Goal: Information Seeking & Learning: Learn about a topic

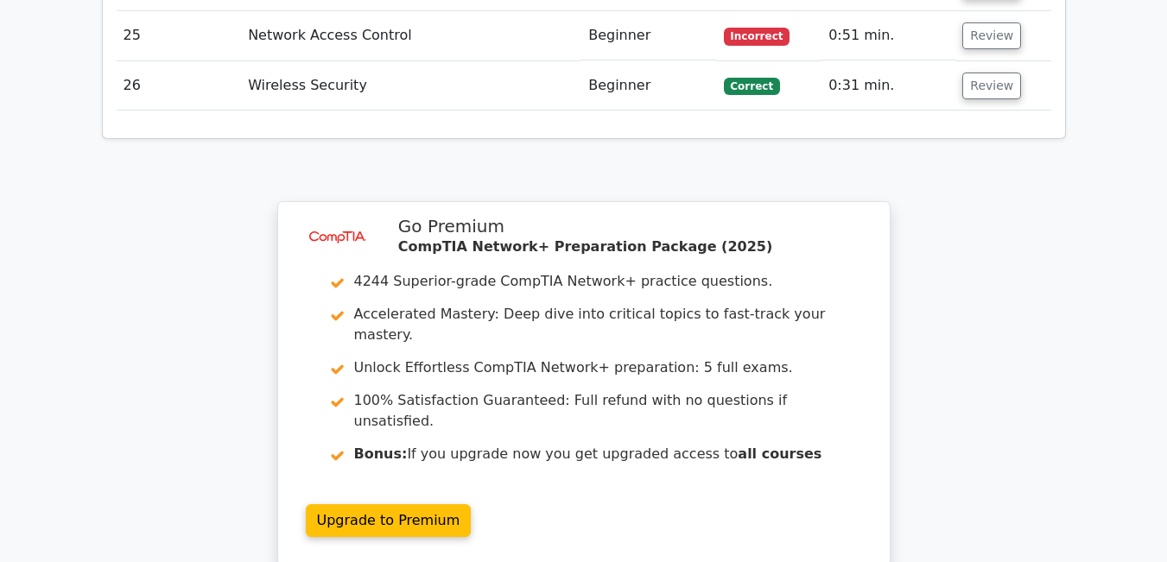
scroll to position [3730, 0]
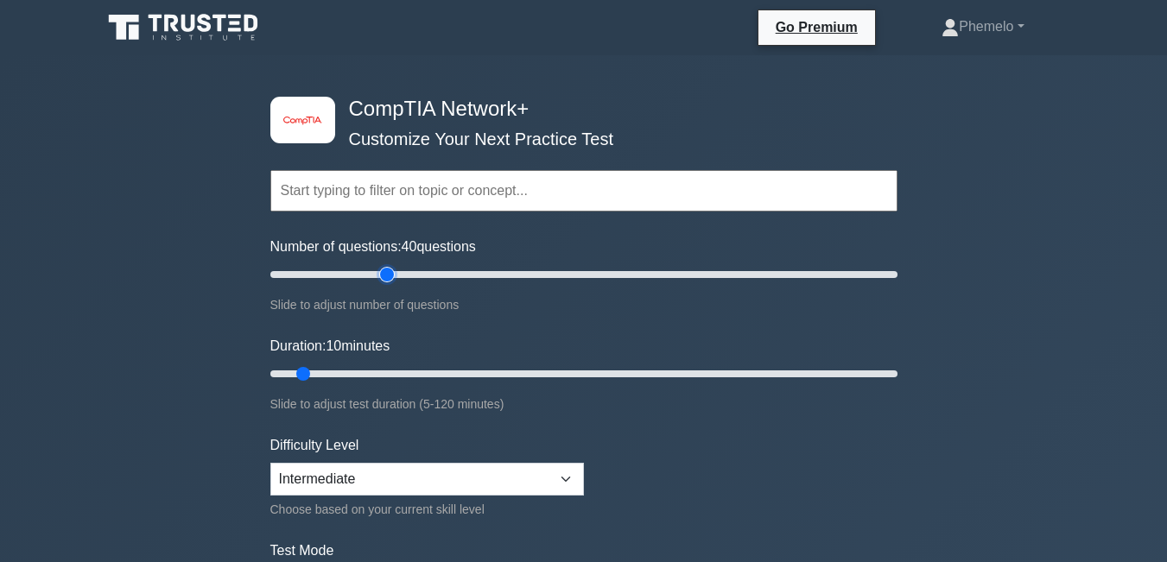
click at [387, 270] on input "Number of questions: 40 questions" at bounding box center [583, 274] width 627 height 21
click at [404, 274] on input "Number of questions: 45 questions" at bounding box center [583, 274] width 627 height 21
type input "50"
click at [416, 274] on input "Number of questions: 50 questions" at bounding box center [583, 274] width 627 height 21
click at [398, 365] on input "Duration: 10 minutes" at bounding box center [583, 374] width 627 height 21
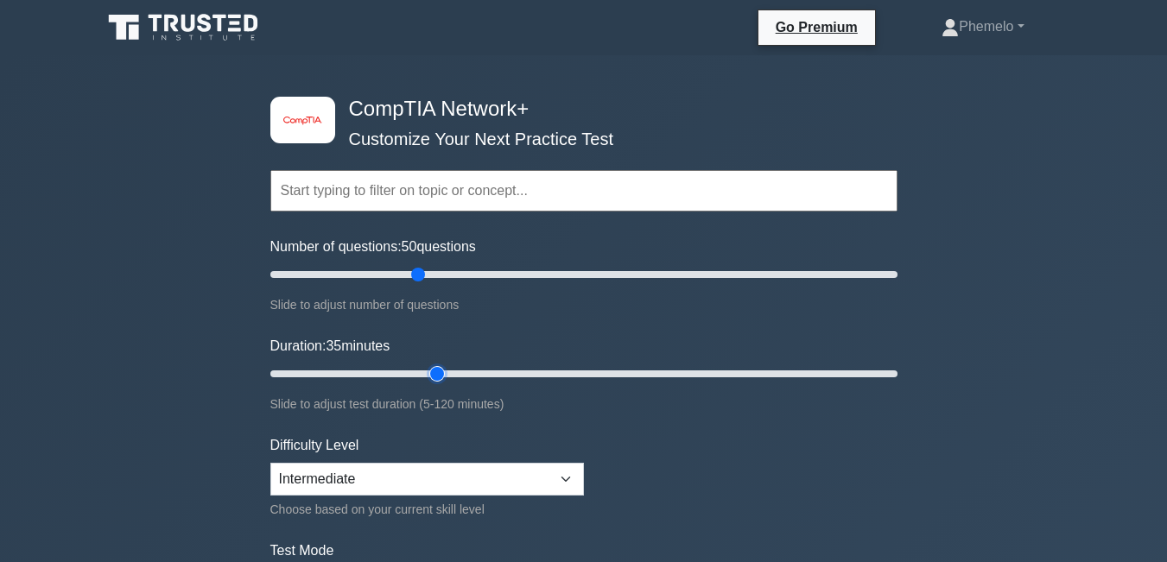
click at [425, 369] on input "Duration: 35 minutes" at bounding box center [583, 374] width 627 height 21
click at [450, 375] on input "Duration: 35 minutes" at bounding box center [583, 374] width 627 height 21
click at [474, 370] on input "Duration: 40 minutes" at bounding box center [583, 374] width 627 height 21
type input "45"
click at [477, 371] on input "Duration: 45 minutes" at bounding box center [583, 374] width 627 height 21
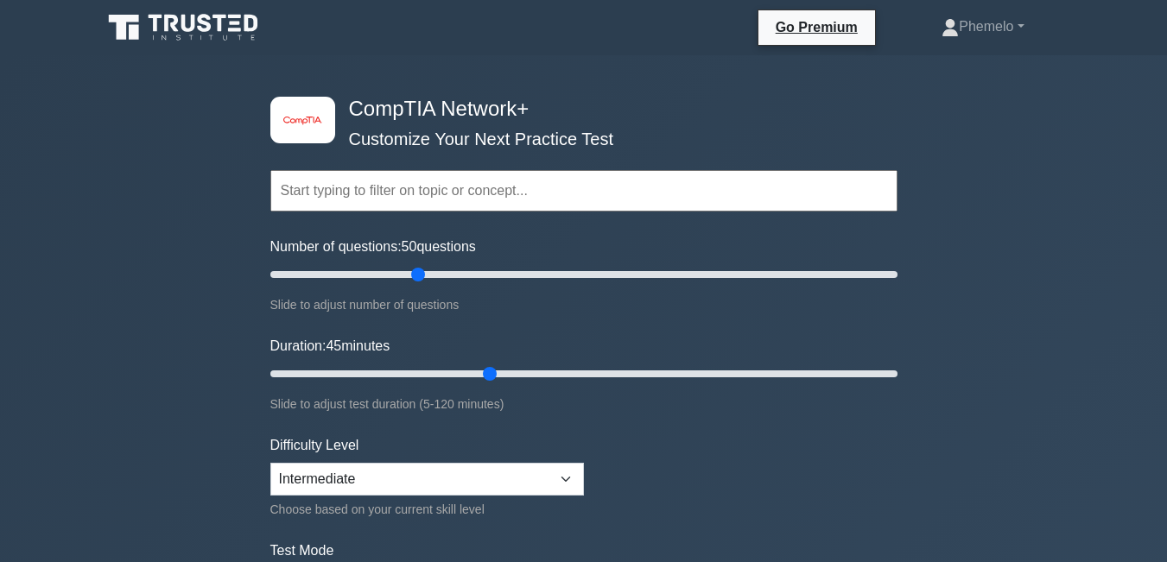
click at [620, 459] on form "Topics Networking Concepts Infrastructure Network Operations Network Security N…" at bounding box center [583, 384] width 627 height 534
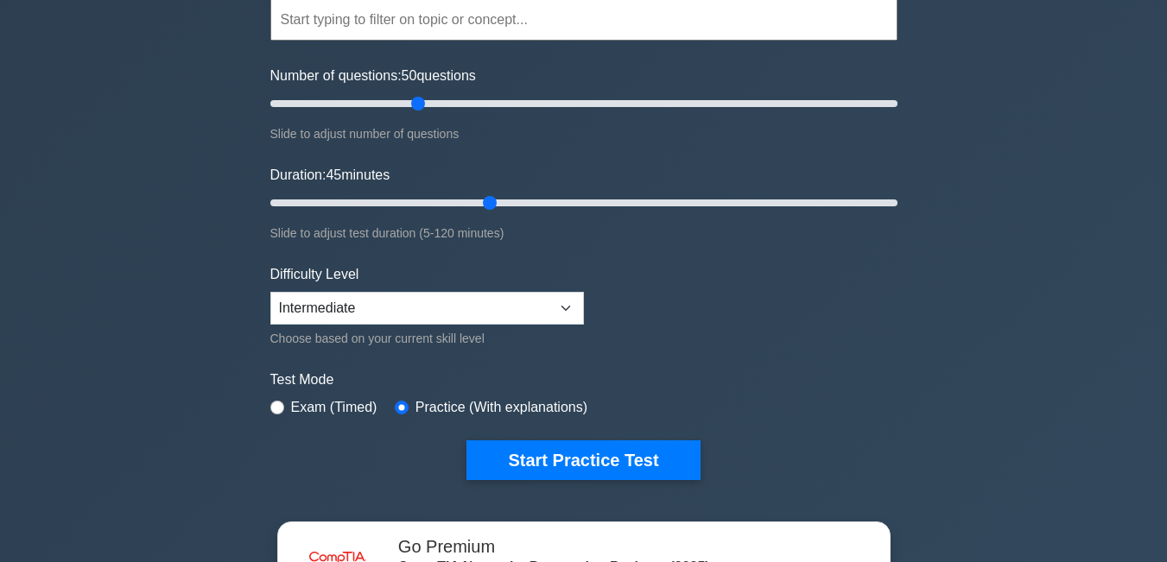
scroll to position [173, 0]
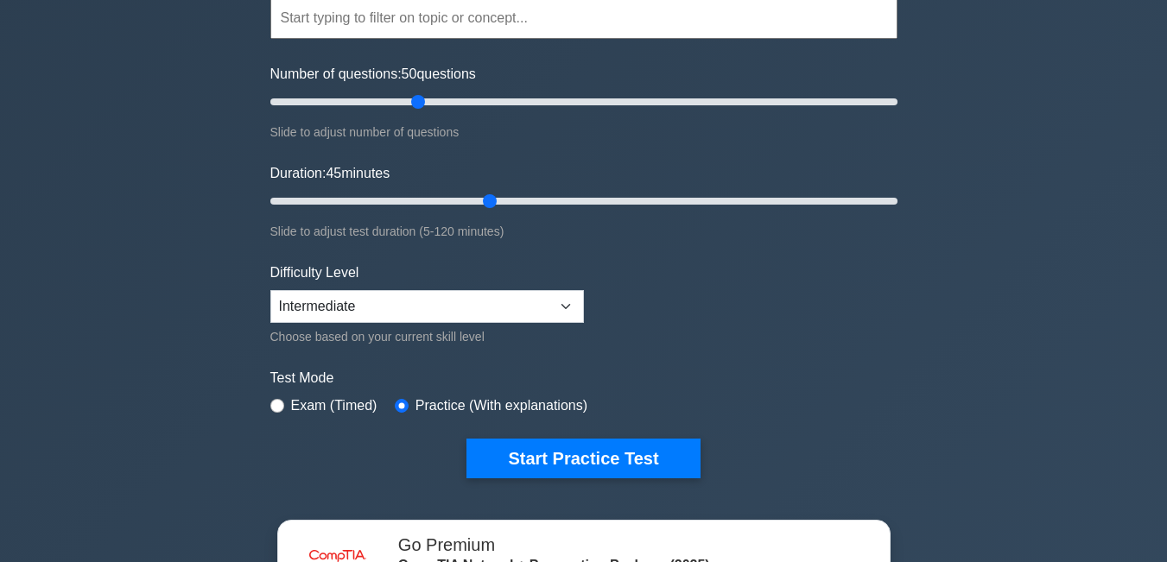
click at [620, 459] on button "Start Practice Test" at bounding box center [582, 459] width 233 height 40
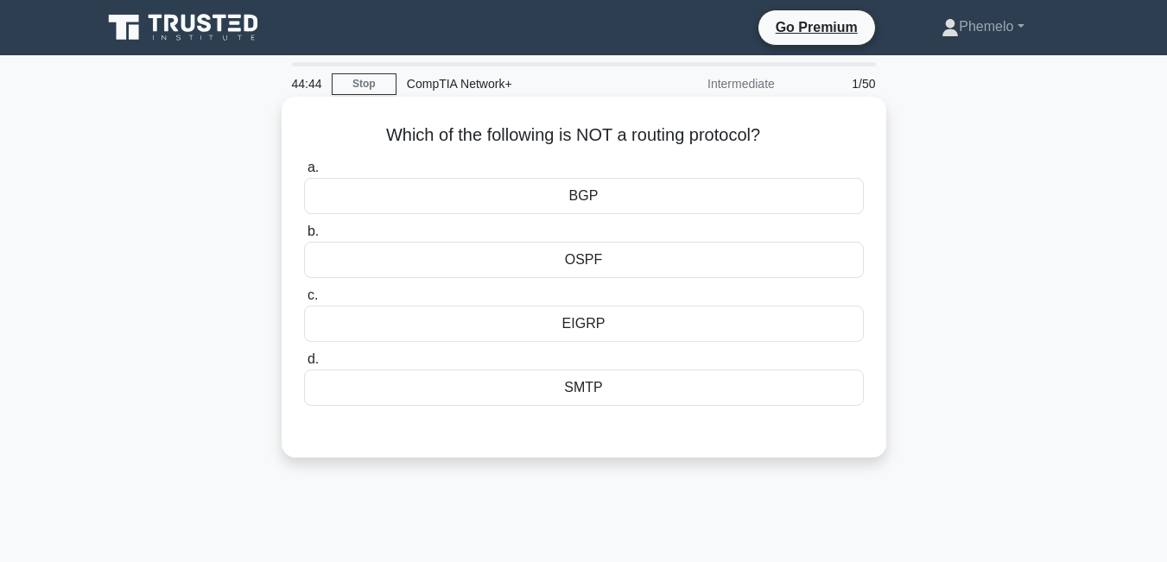
click at [600, 201] on div "BGP" at bounding box center [584, 196] width 560 height 36
click at [304, 174] on input "a. BGP" at bounding box center [304, 167] width 0 height 11
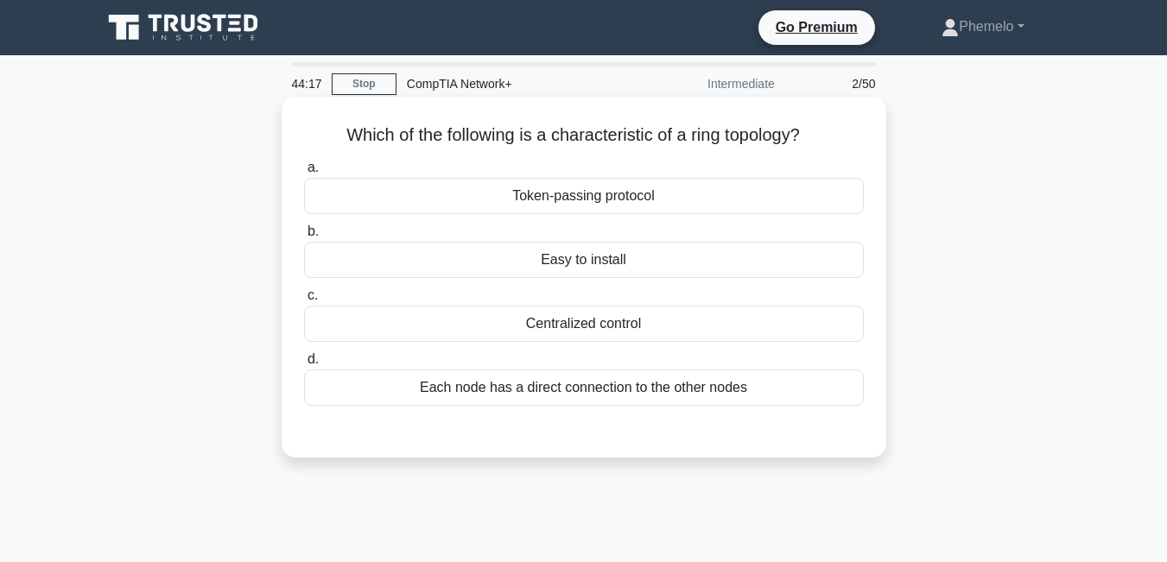
click at [603, 255] on div "Easy to install" at bounding box center [584, 260] width 560 height 36
click at [304, 237] on input "b. Easy to install" at bounding box center [304, 231] width 0 height 11
